Goal: Navigation & Orientation: Find specific page/section

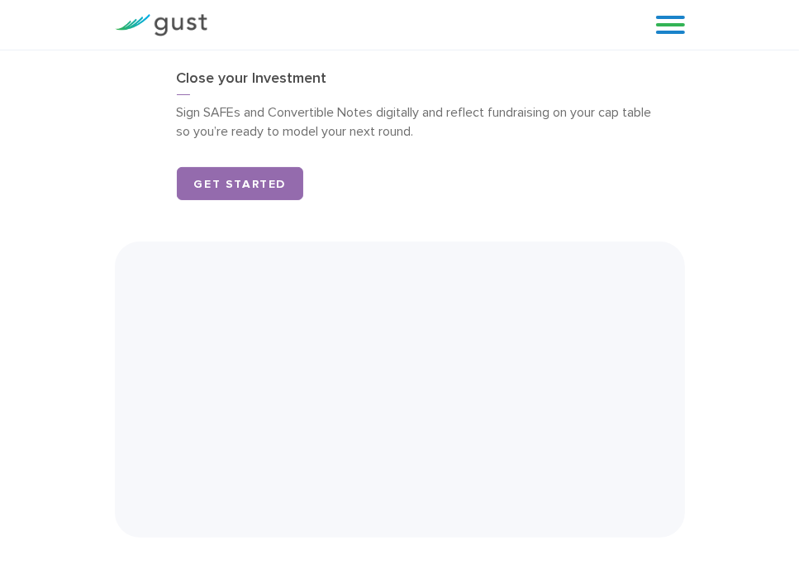
scroll to position [4158, 0]
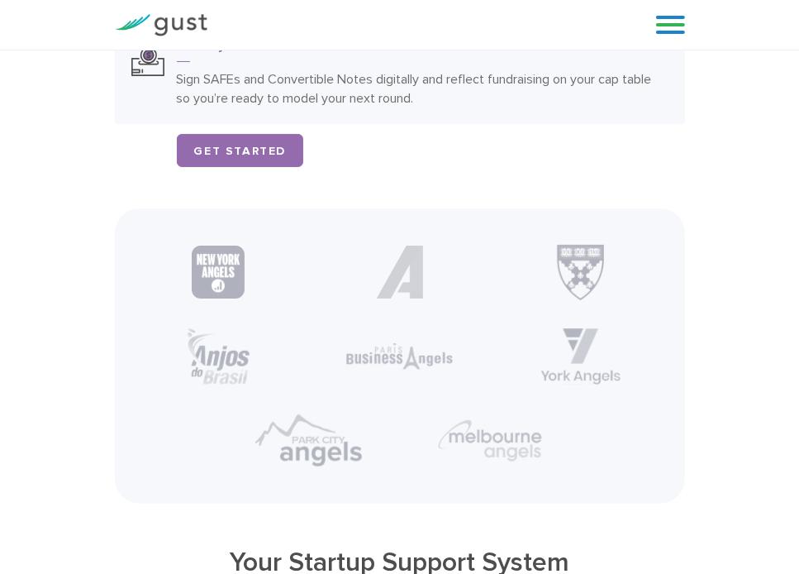
click at [531, 75] on p "Sign SAFEs and Convertible Notes digitally and reflect fundraising on your cap …" at bounding box center [423, 88] width 492 height 38
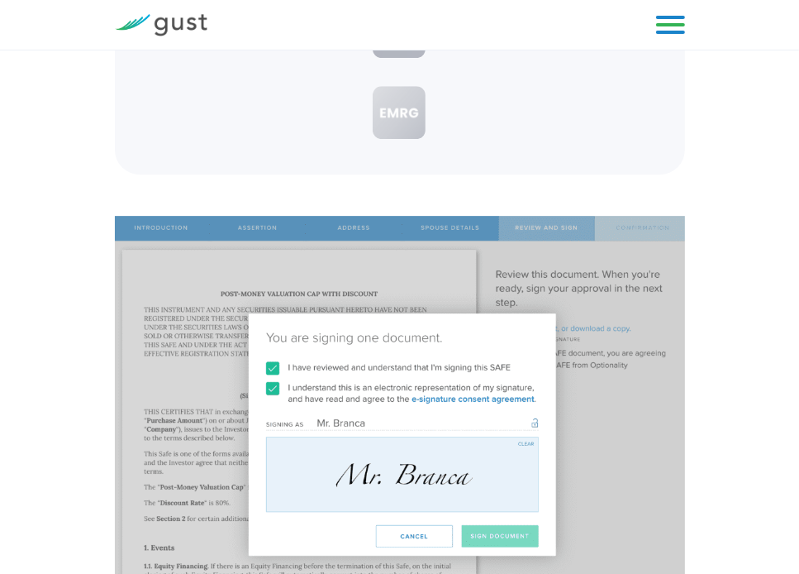
scroll to position [3331, 0]
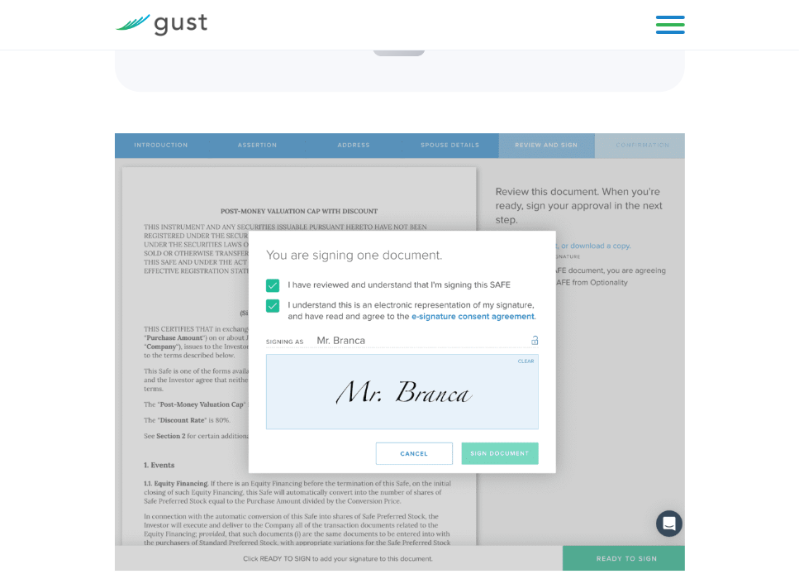
click at [423, 328] on img at bounding box center [400, 352] width 570 height 438
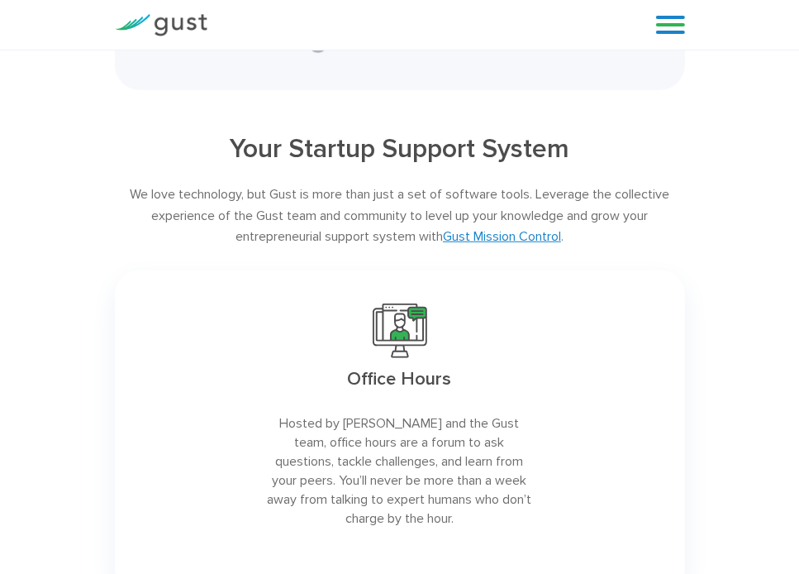
scroll to position [4261, 0]
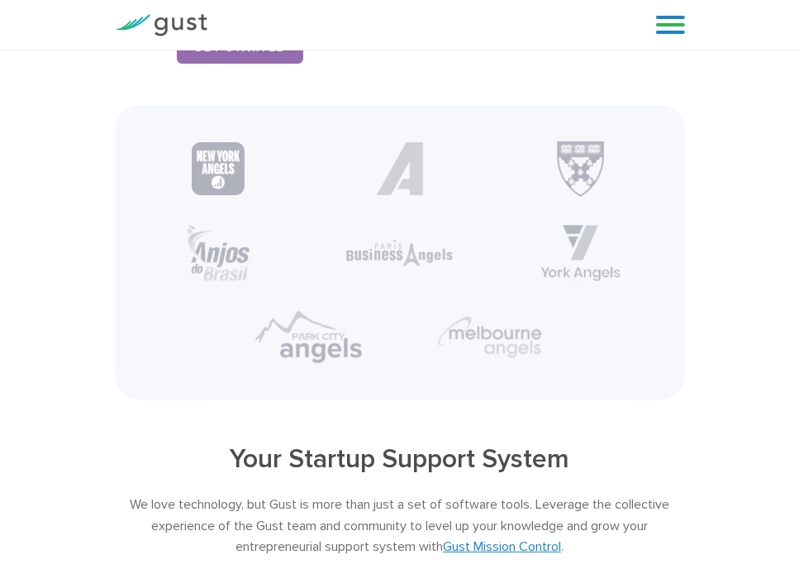
click at [160, 17] on img at bounding box center [161, 25] width 93 height 22
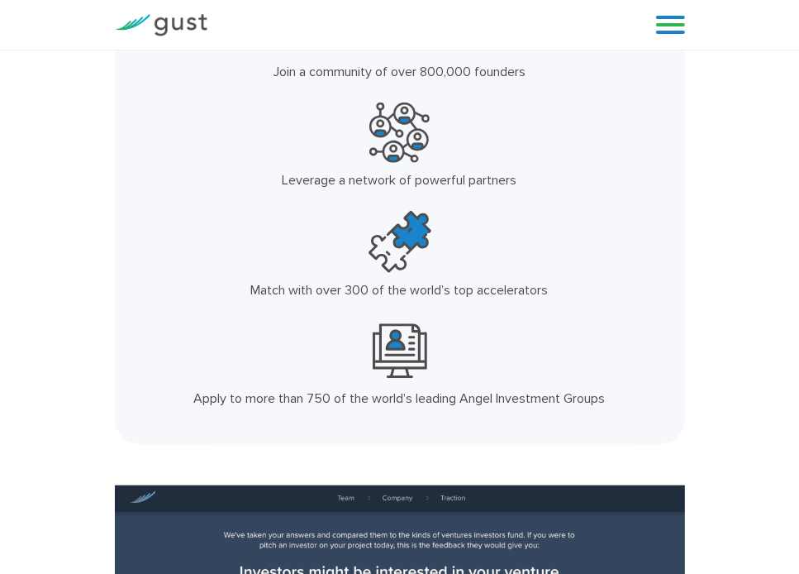
scroll to position [992, 0]
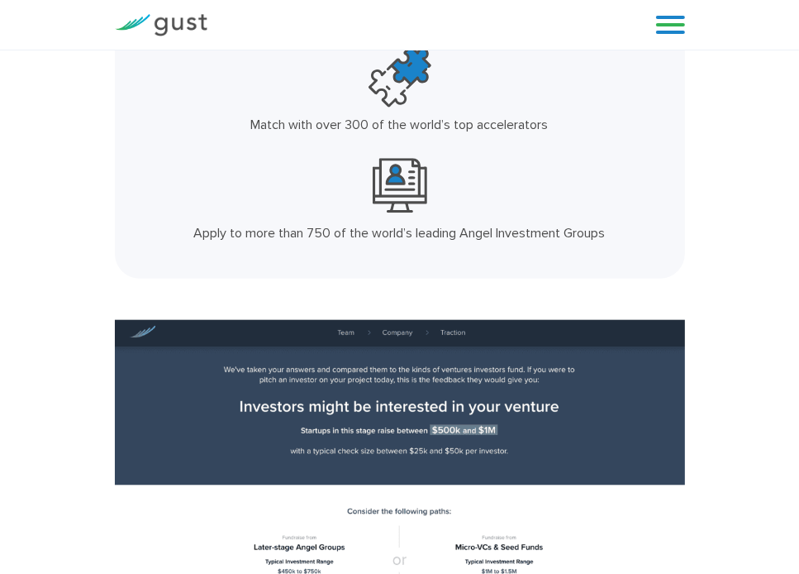
click at [664, 21] on link at bounding box center [670, 24] width 29 height 25
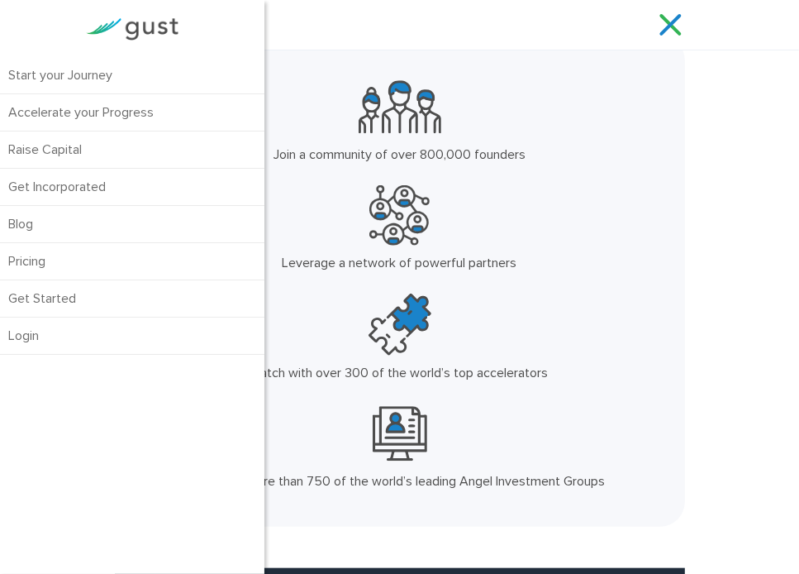
scroll to position [826, 0]
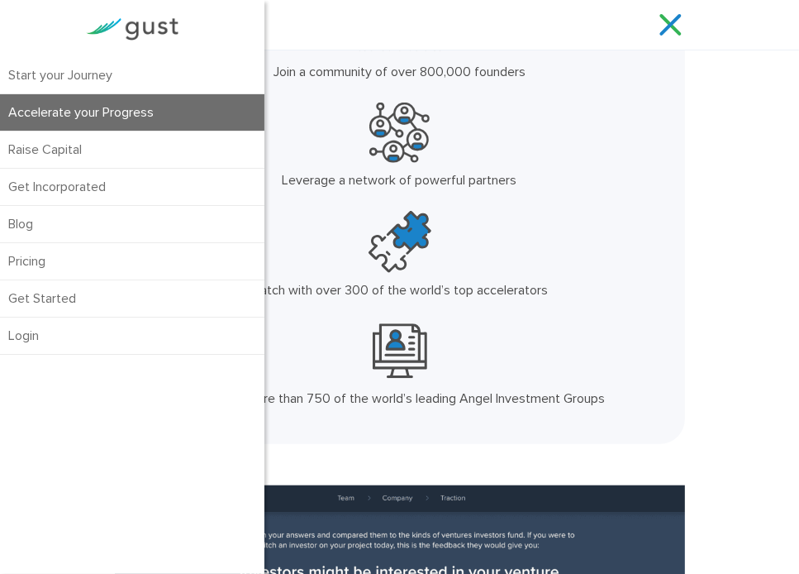
click at [101, 111] on link "Accelerate your Progress" at bounding box center [132, 112] width 264 height 36
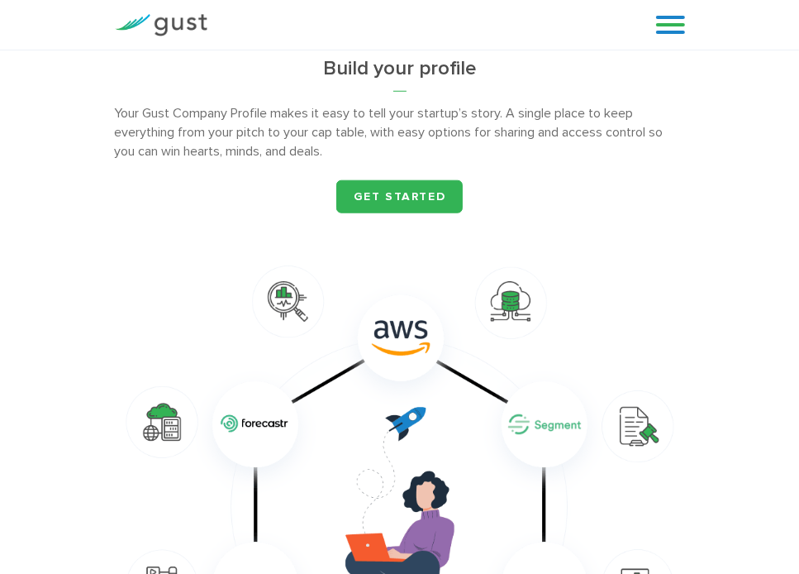
scroll to position [1074, 0]
